Goal: Communication & Community: Answer question/provide support

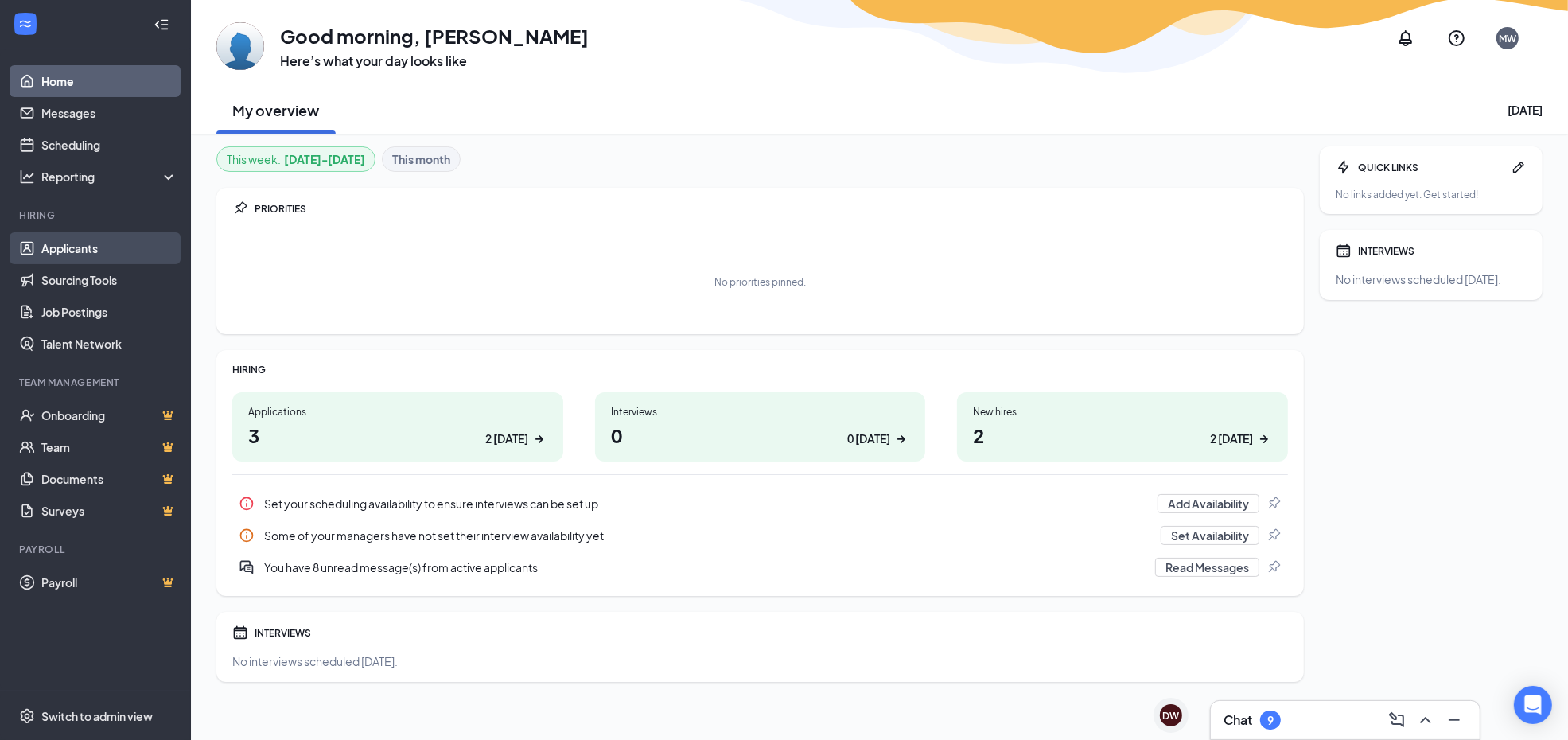
click at [80, 252] on link "Applicants" at bounding box center [109, 248] width 136 height 32
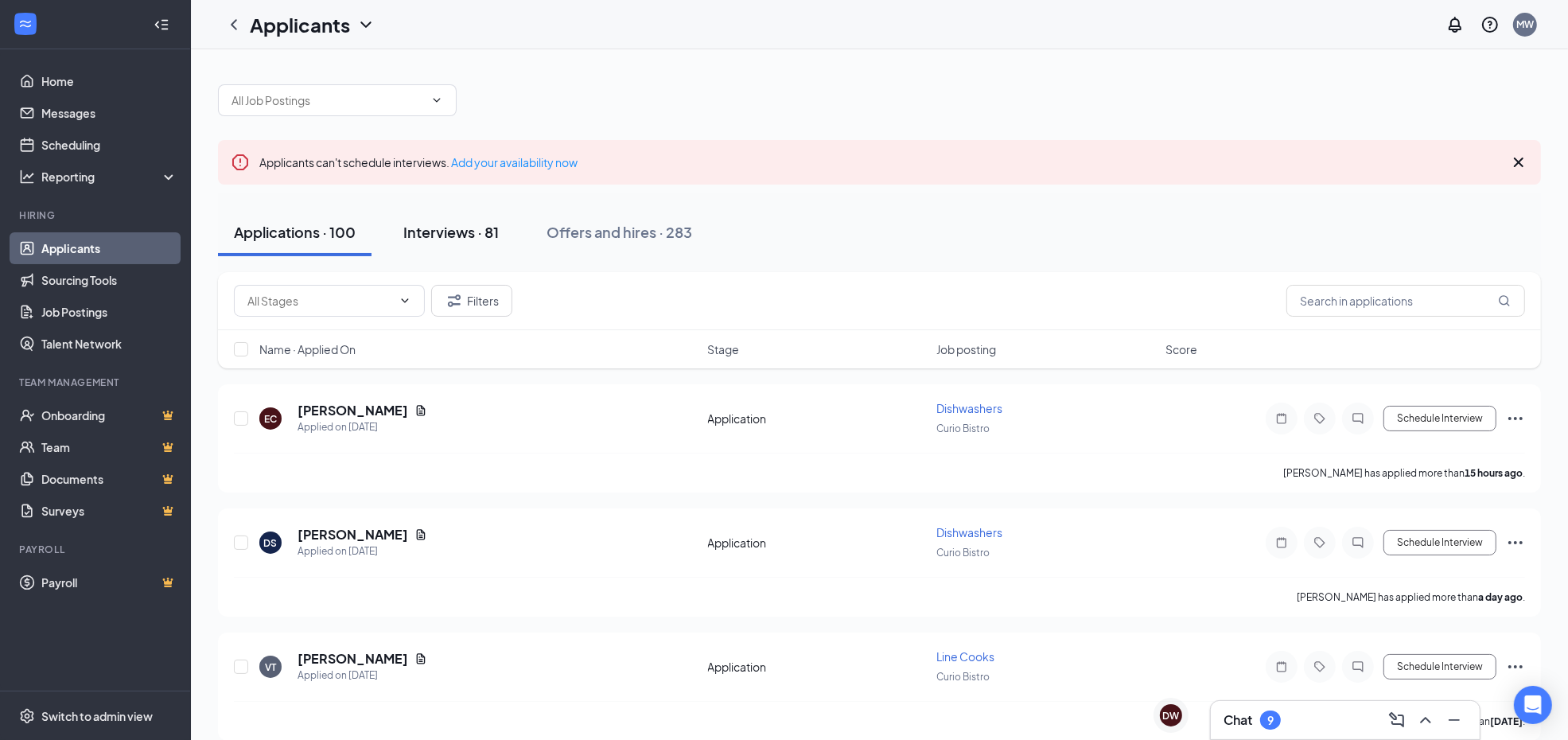
click at [485, 240] on div "Interviews · 81" at bounding box center [450, 232] width 95 height 20
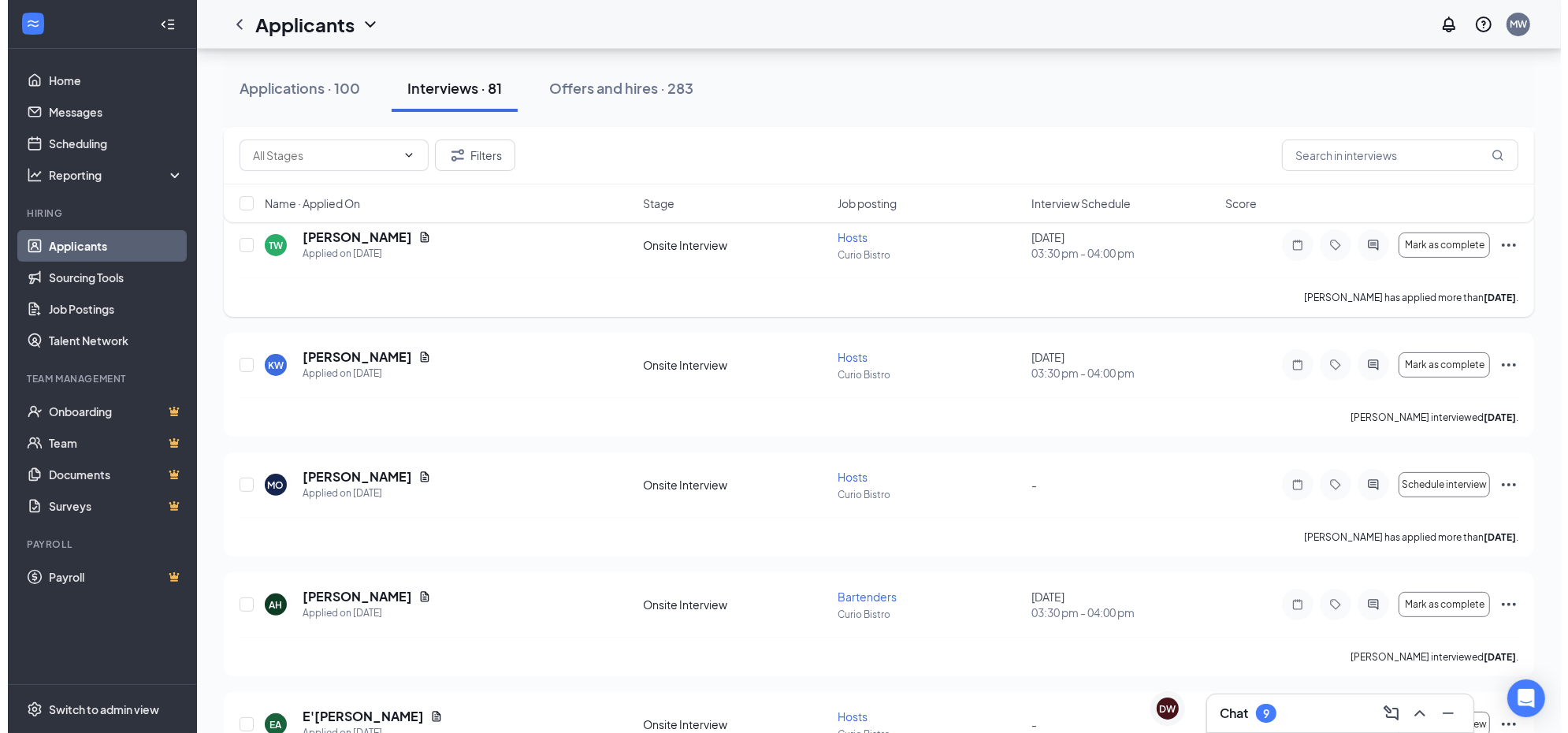
scroll to position [296, 0]
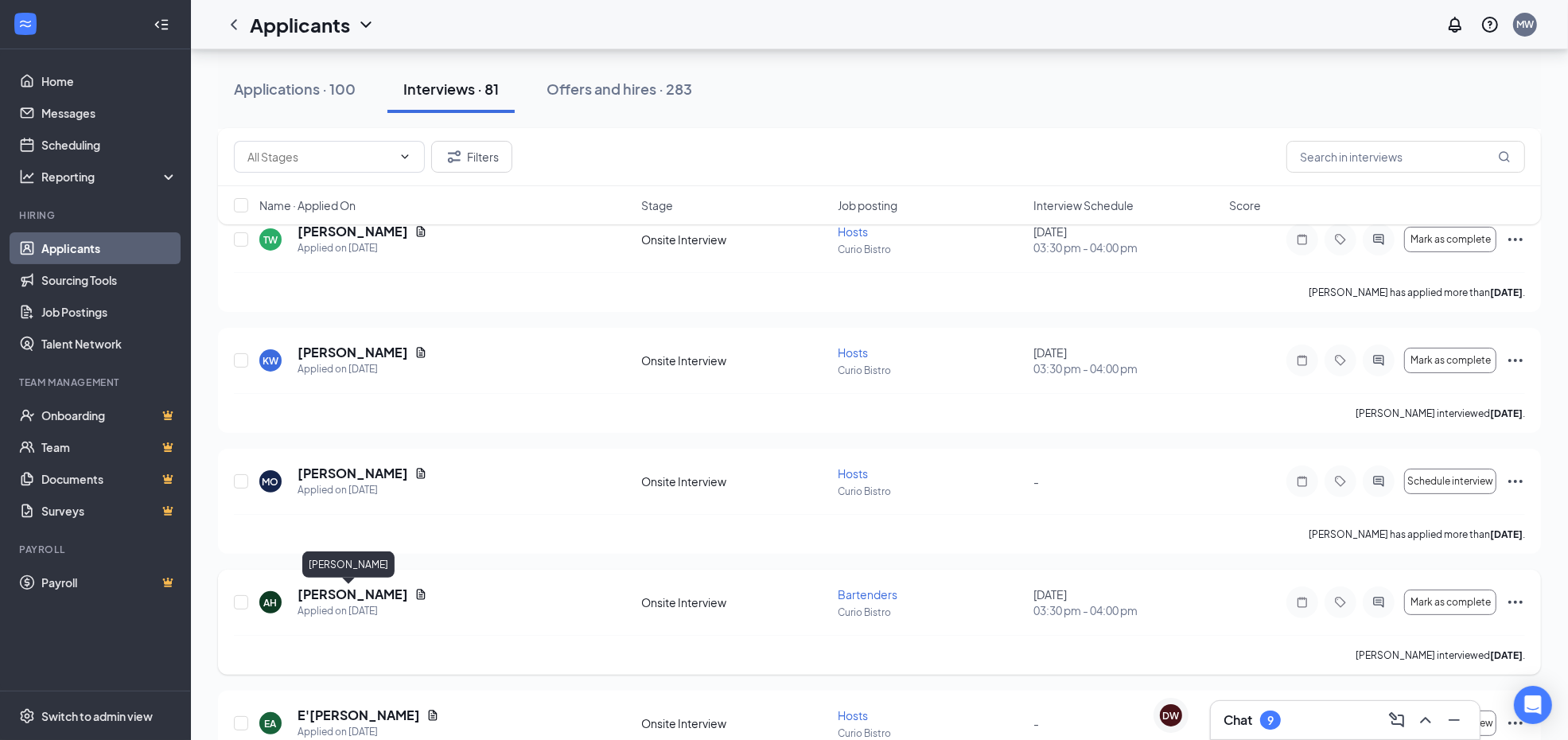
click at [362, 598] on h5 "[PERSON_NAME]" at bounding box center [353, 594] width 111 height 18
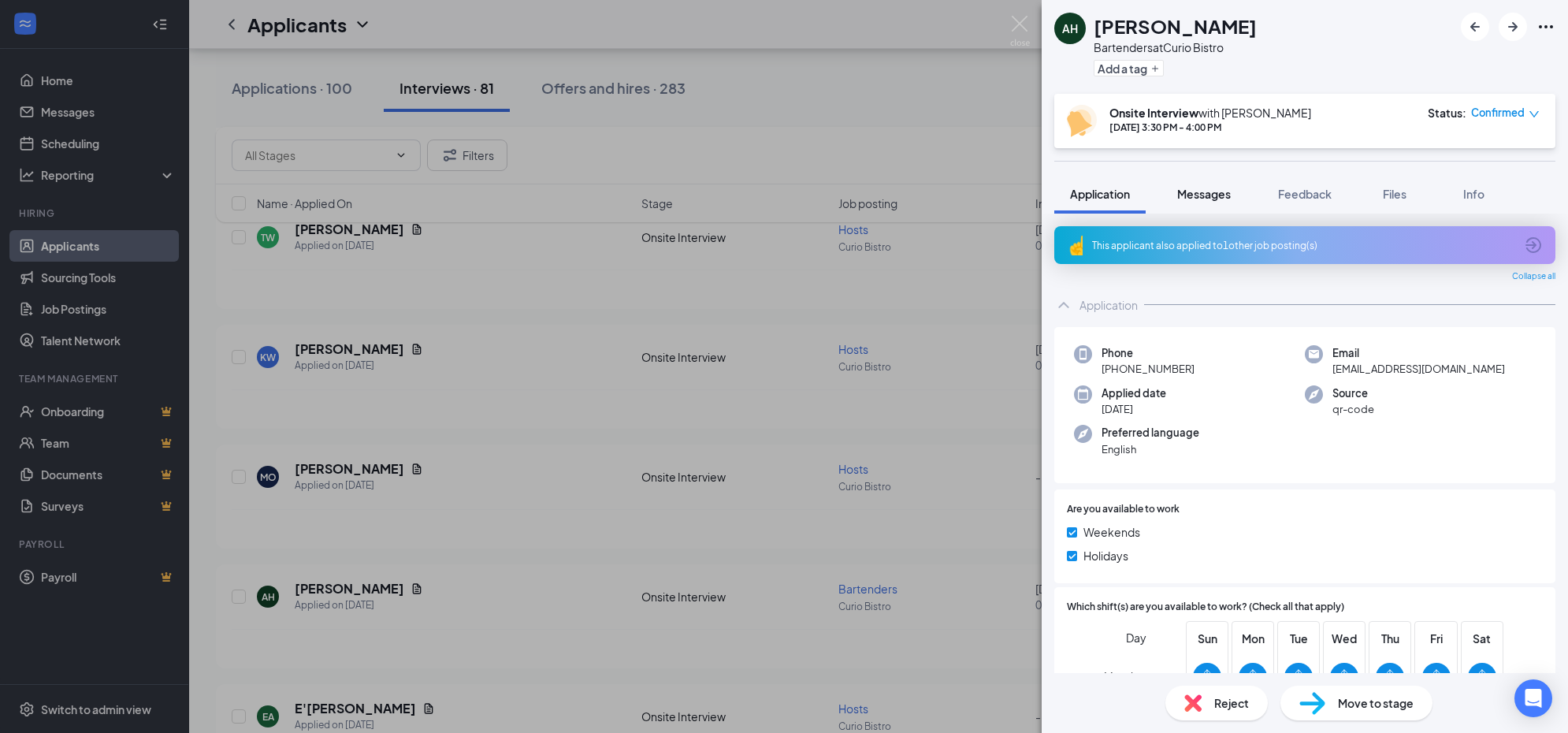
click at [1198, 186] on div "Messages" at bounding box center [1204, 194] width 54 height 16
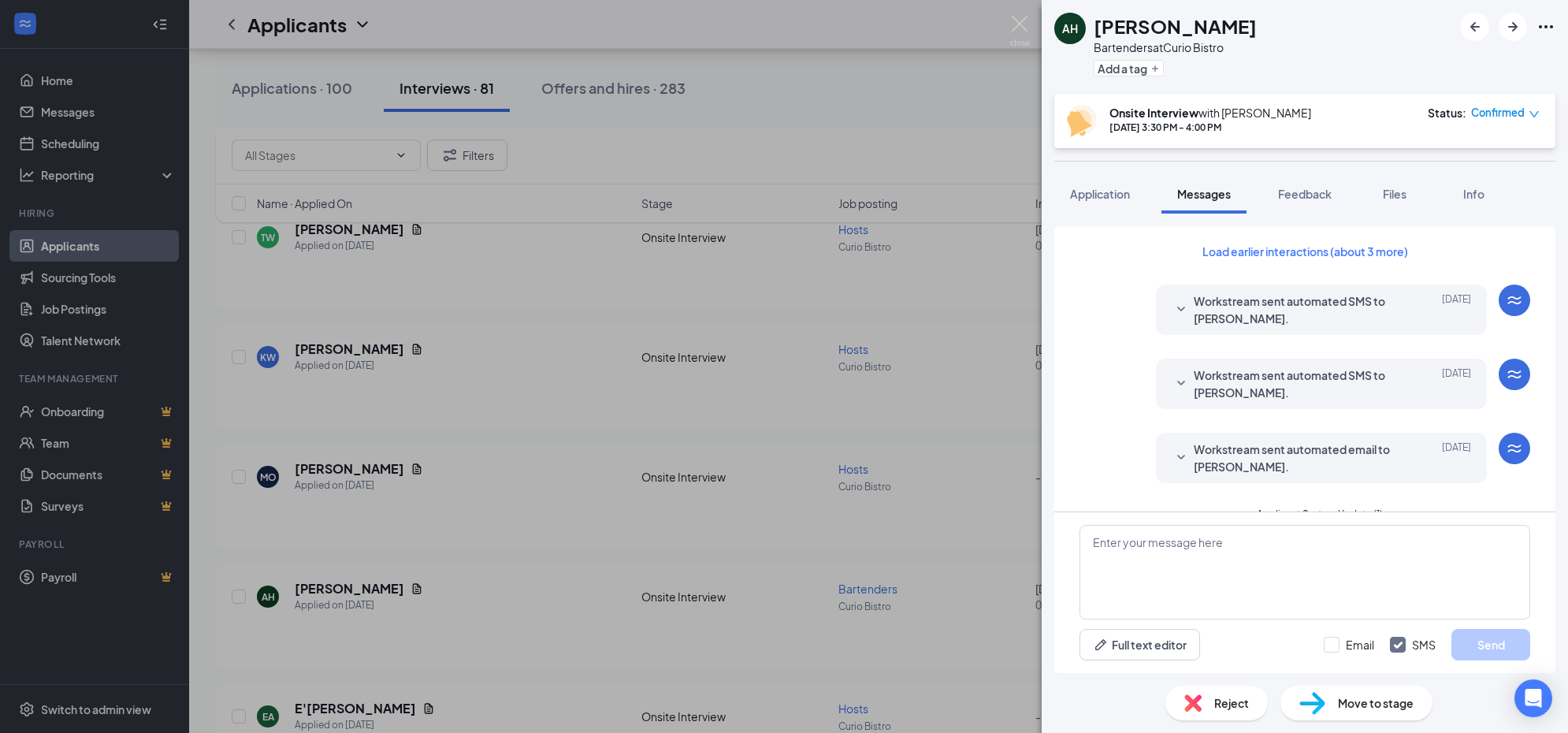
click at [1012, 24] on img at bounding box center [1020, 31] width 19 height 31
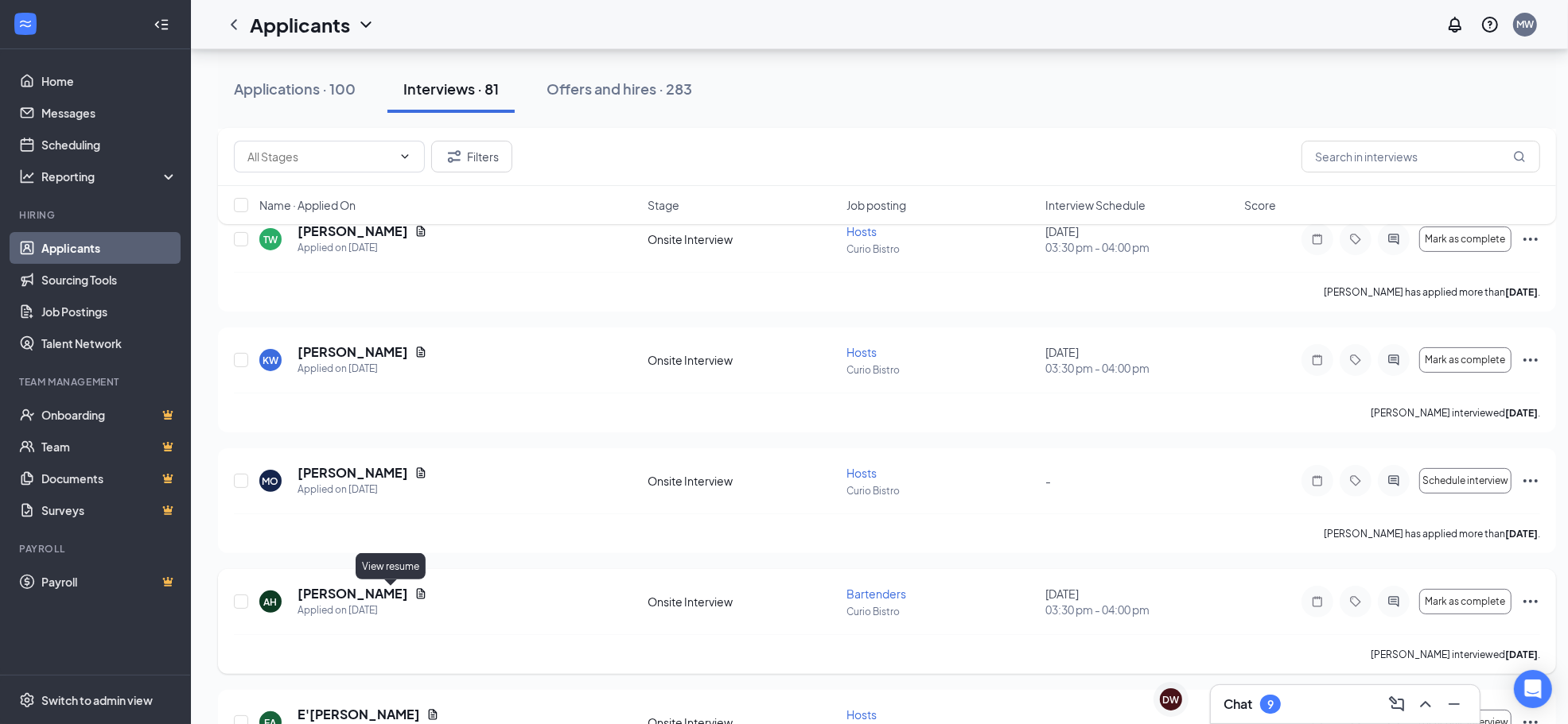
click at [415, 598] on icon "Document" at bounding box center [421, 594] width 13 height 13
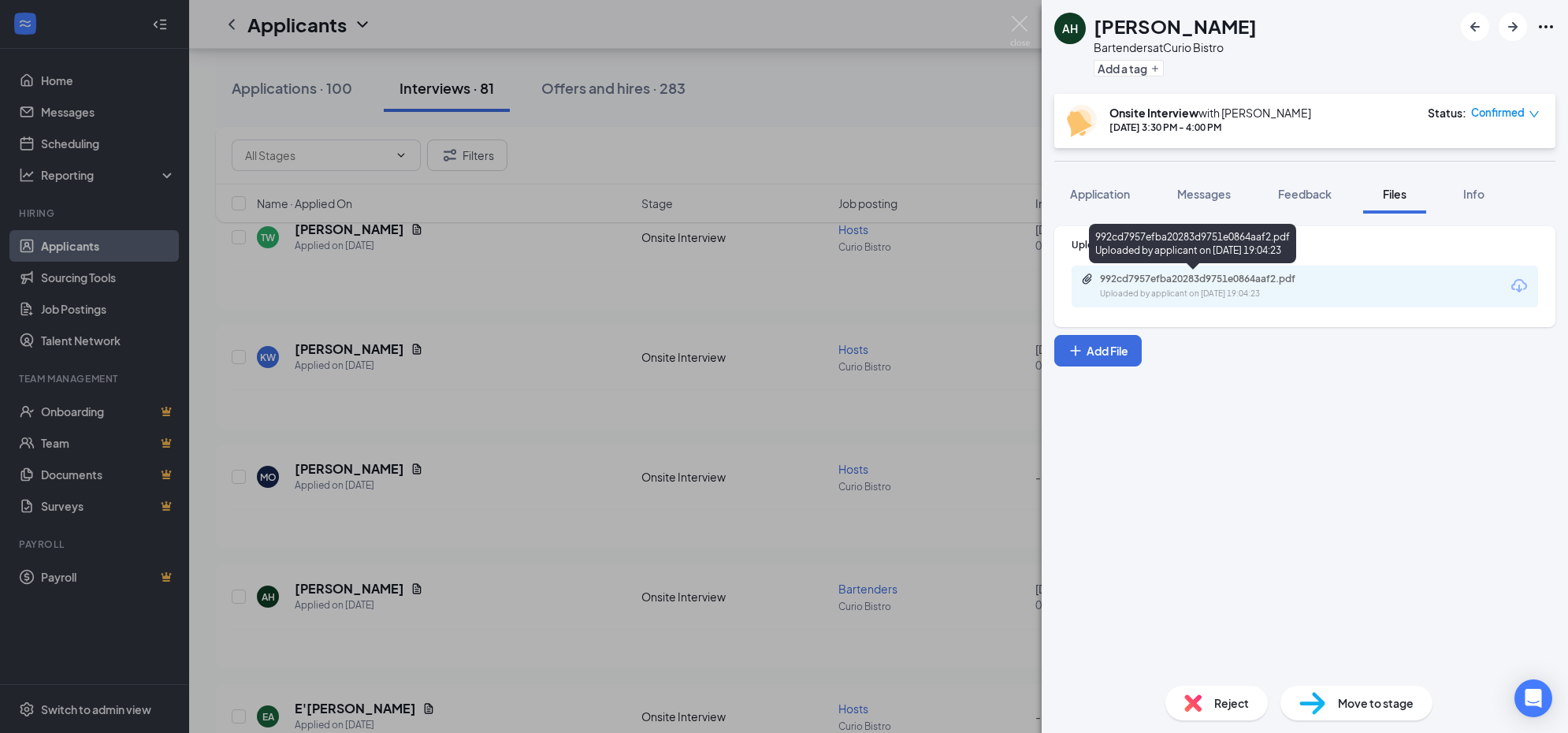
click at [1143, 277] on div "992cd7957efba20283d9751e0864aaf2.pdf" at bounding box center [1210, 280] width 221 height 13
click at [1116, 191] on span "Application" at bounding box center [1100, 194] width 60 height 14
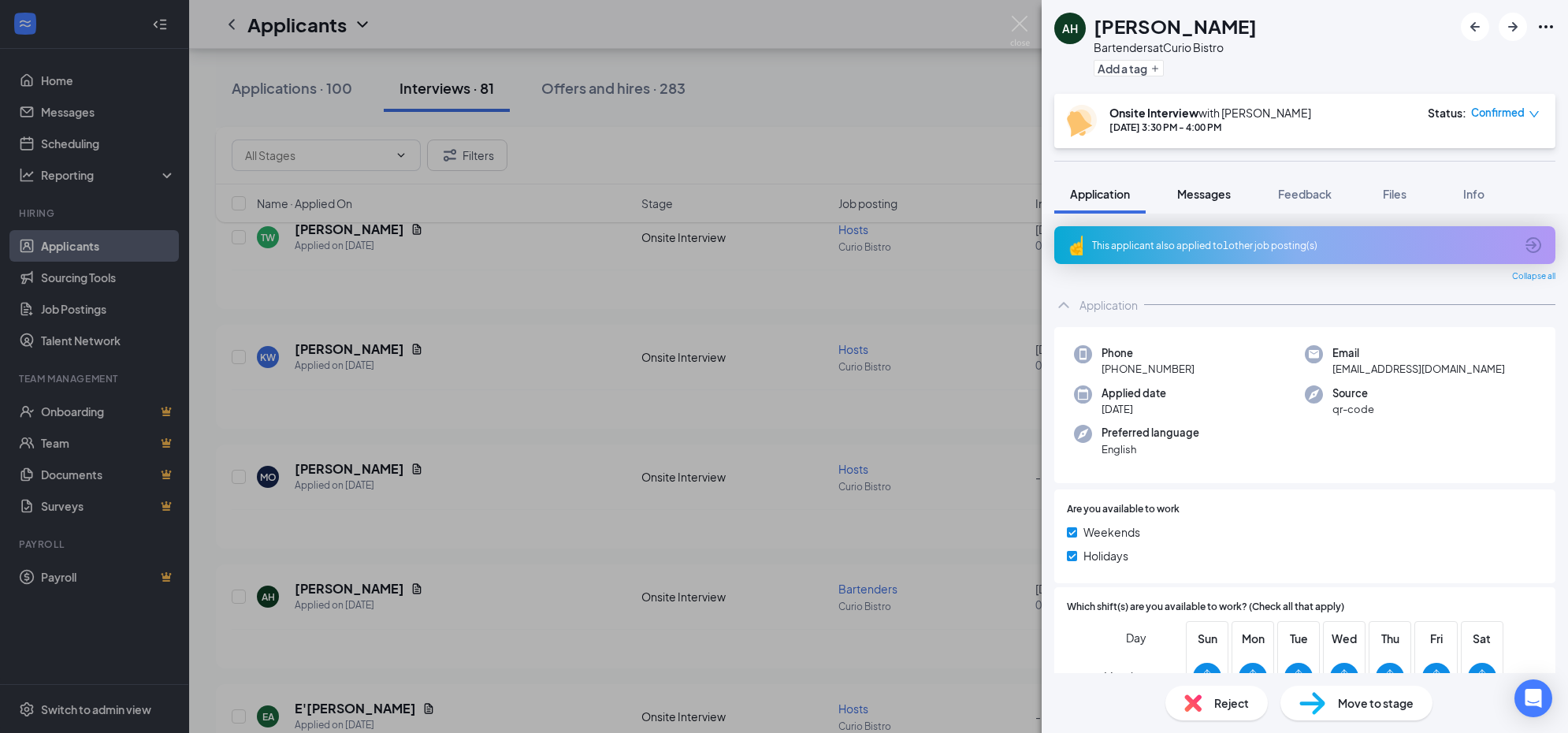
click at [1173, 188] on button "Messages" at bounding box center [1204, 193] width 85 height 39
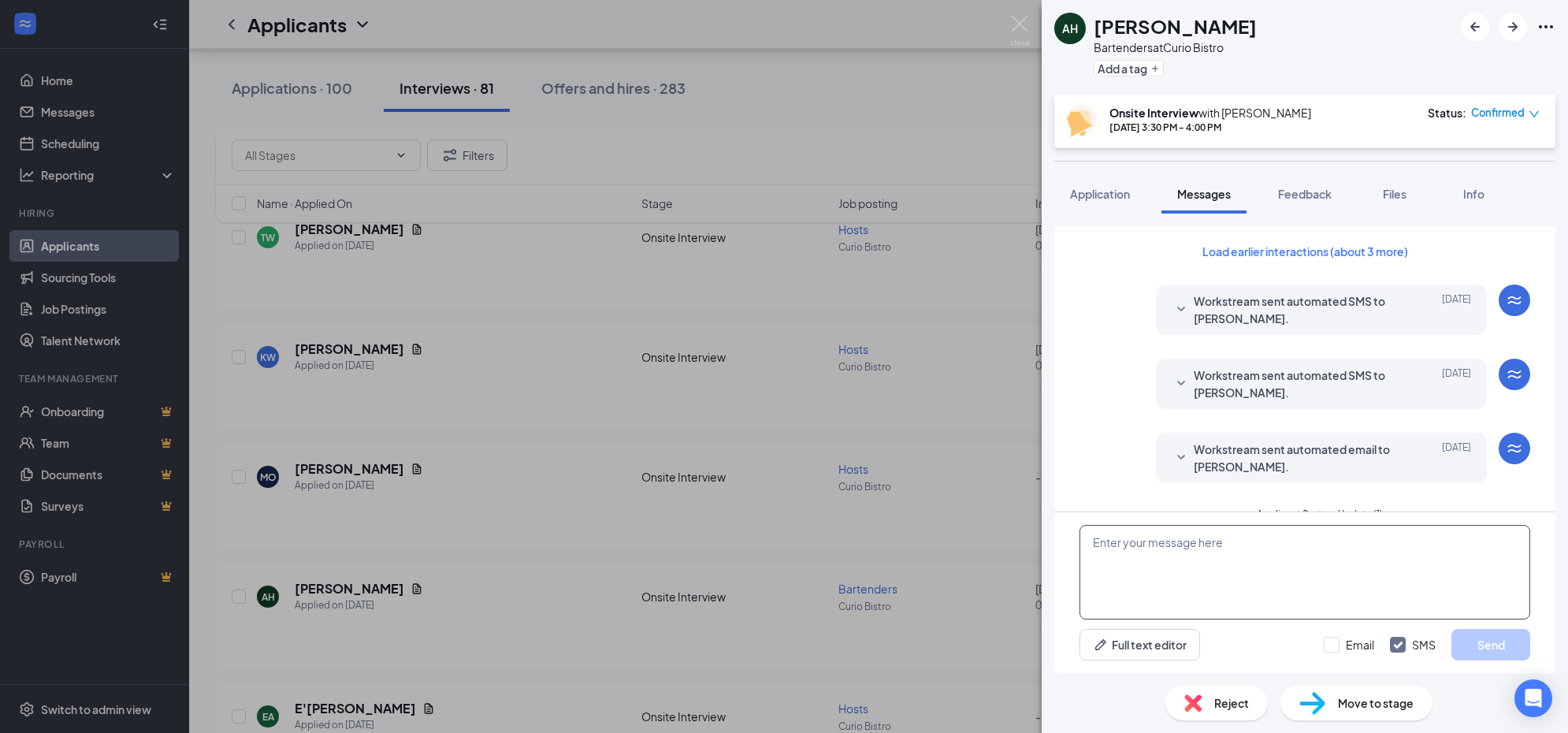
scroll to position [478, 0]
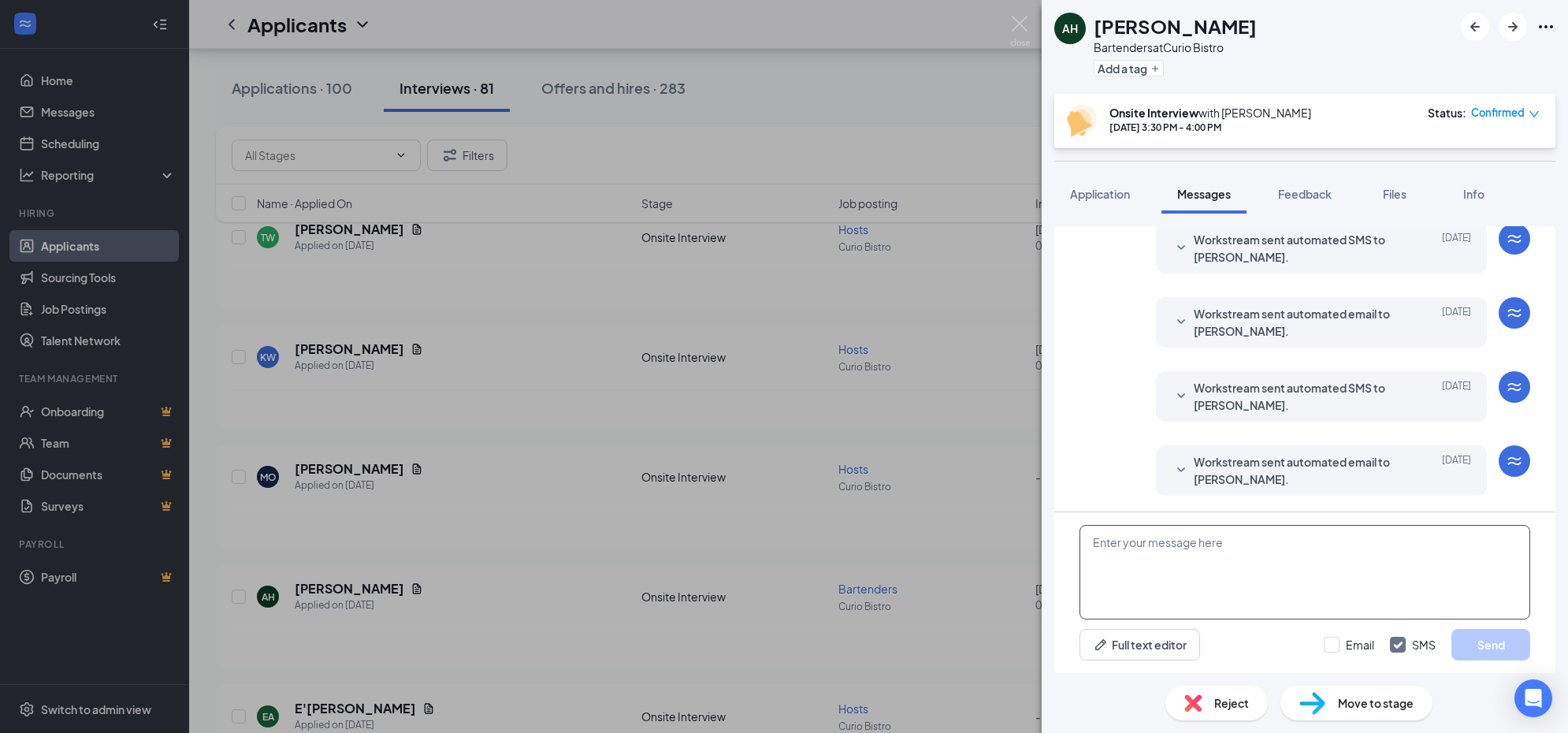
click at [1133, 560] on textarea at bounding box center [1305, 572] width 451 height 94
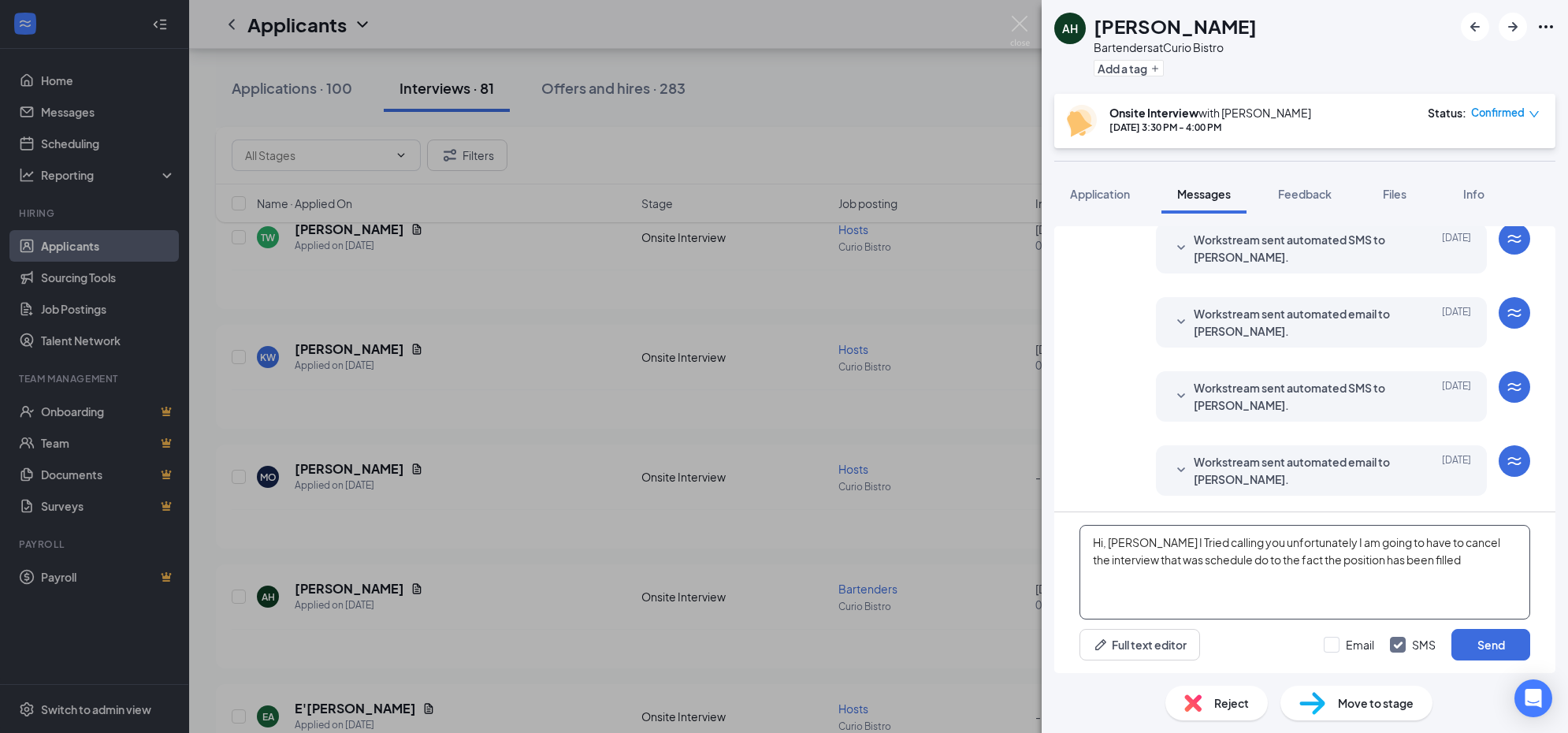
click at [1306, 540] on textarea "Hi, [PERSON_NAME] I Tried calling you unfortunately I am going to have to cance…" at bounding box center [1305, 572] width 451 height 94
click at [1232, 544] on textarea "Hi, [PERSON_NAME] I Tried calling you unfortunately ,I am going to have to canc…" at bounding box center [1305, 572] width 451 height 94
click at [1470, 574] on textarea "Hi, [PERSON_NAME] I Tried calling you. unfortunately,I am going to have to canc…" at bounding box center [1305, 572] width 451 height 94
click at [1454, 553] on textarea "Hi, [PERSON_NAME] I Tried calling you. unfortunately, I am going to have to can…" at bounding box center [1305, 572] width 451 height 94
click at [1235, 560] on textarea "Hi, [PERSON_NAME] I Tried calling you. unfortunately, I am going to have to can…" at bounding box center [1305, 572] width 451 height 94
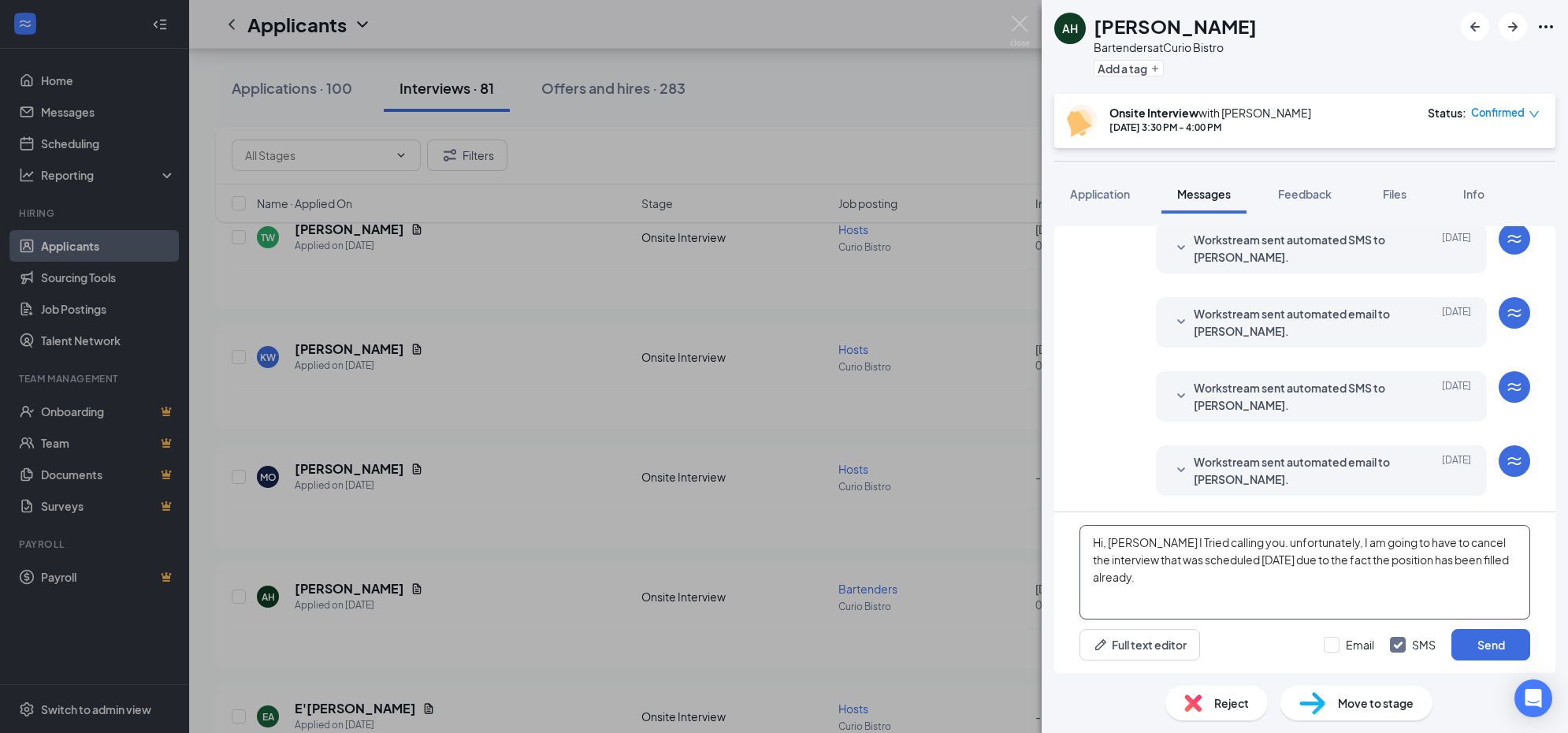
click at [1220, 587] on textarea "Hi, [PERSON_NAME] I Tried calling you. unfortunately, I am going to have to can…" at bounding box center [1305, 572] width 451 height 94
drag, startPoint x: 1184, startPoint y: 575, endPoint x: 1135, endPoint y: 572, distance: 49.1
click at [1135, 572] on textarea "Hi, [PERSON_NAME] I Tried calling you. unfortunately, I am going to have to can…" at bounding box center [1305, 572] width 451 height 94
click at [1396, 579] on textarea "Hi, [PERSON_NAME] I Tried calling you. unfortunately, I am going to have to can…" at bounding box center [1305, 572] width 451 height 94
type textarea "Hi, [PERSON_NAME] I Tried calling you. unfortunately, I am going to have to can…"
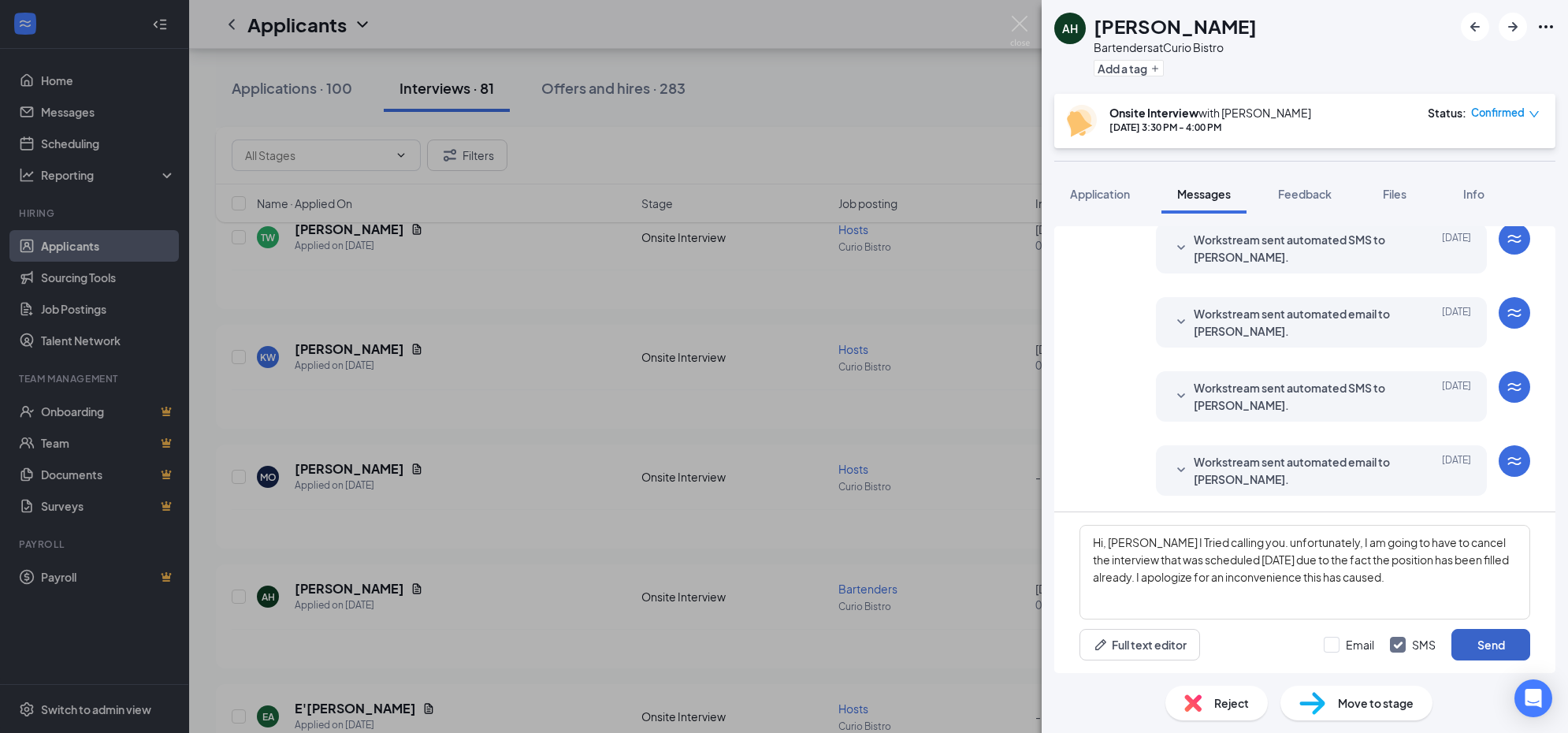
click at [1484, 648] on button "Send" at bounding box center [1491, 644] width 79 height 31
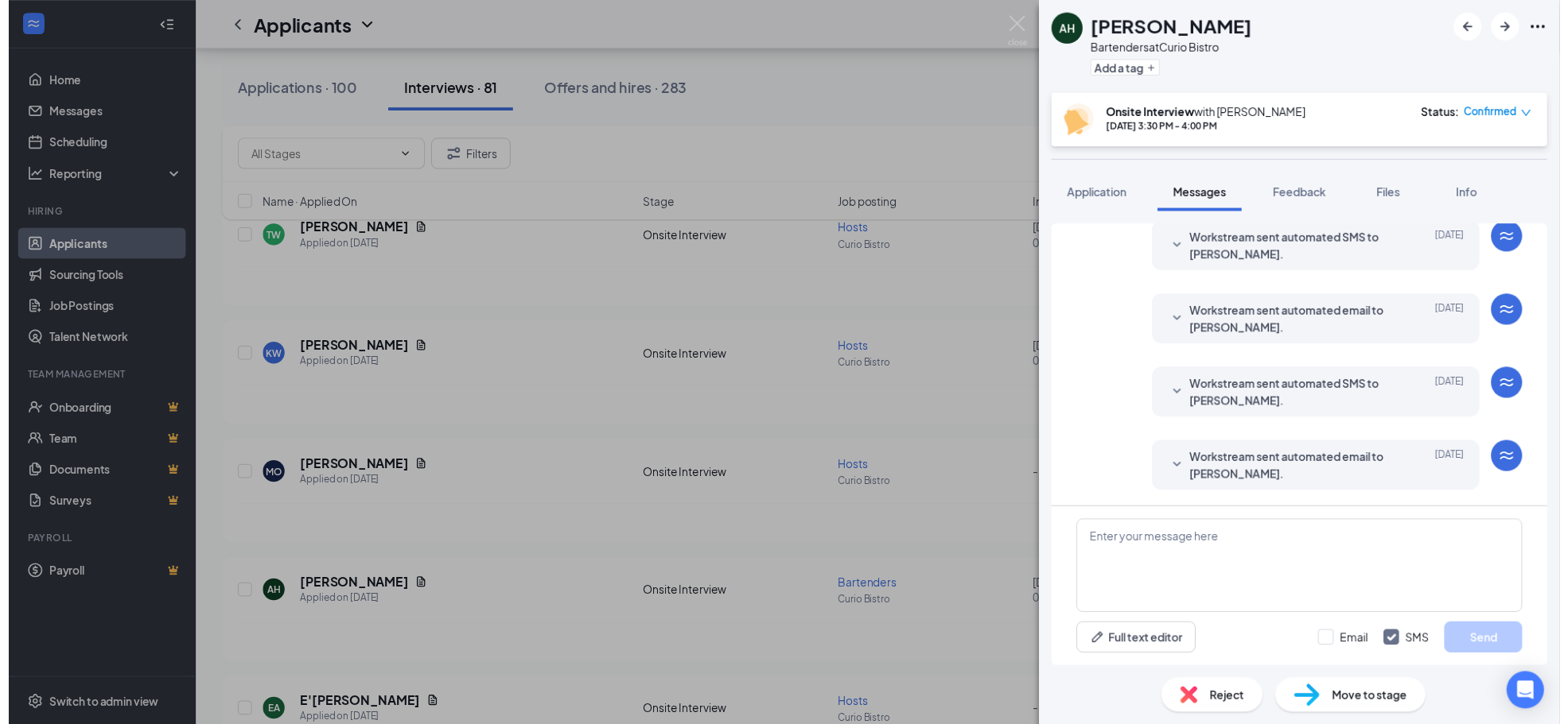
scroll to position [636, 0]
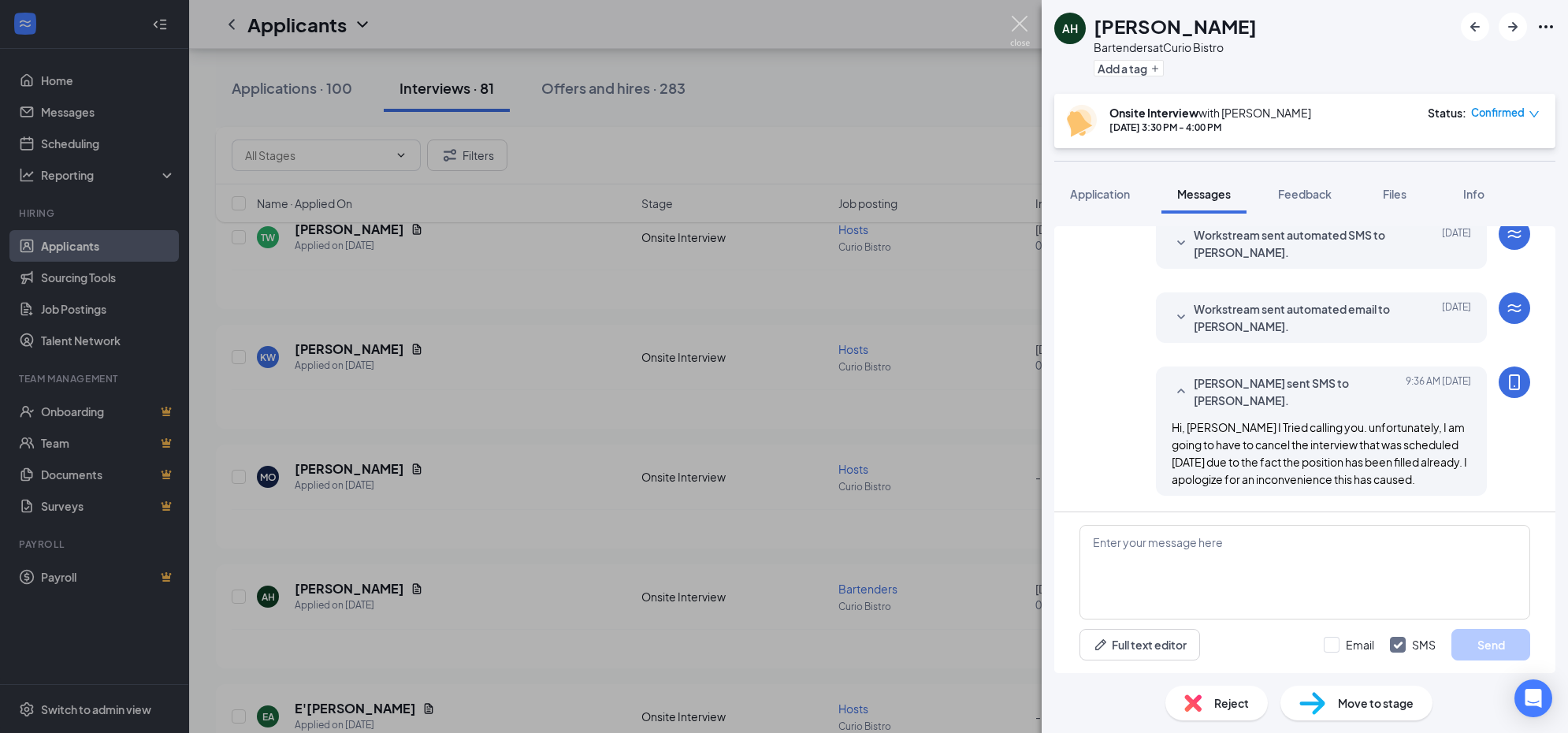
click at [1019, 23] on img at bounding box center [1020, 31] width 19 height 31
